Goal: Book appointment/travel/reservation

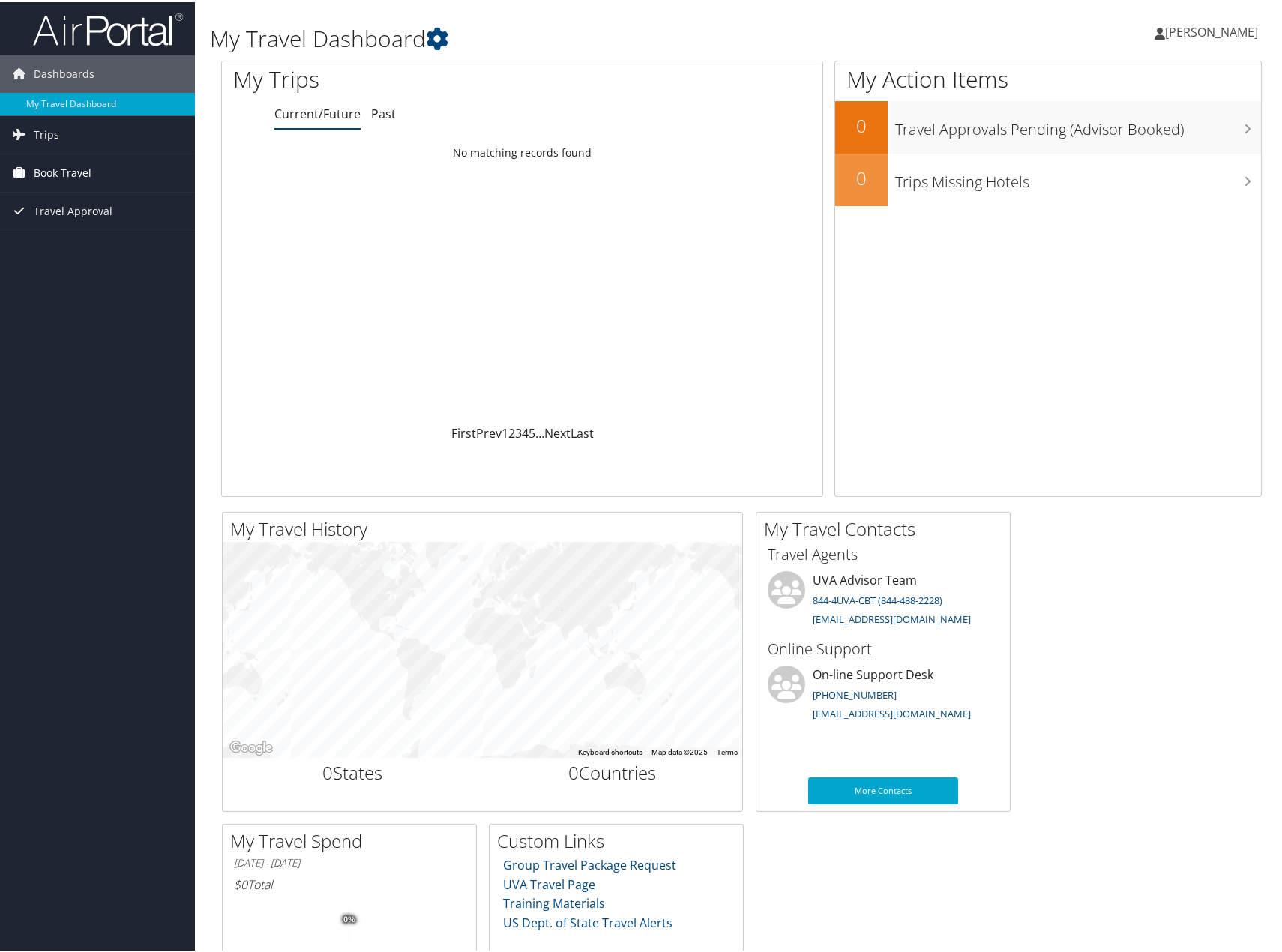
click at [50, 170] on span "Book Travel" at bounding box center [62, 170] width 57 height 37
click at [69, 242] on link "Book/Manage Online Trips" at bounding box center [97, 246] width 195 height 22
